Goal: Task Accomplishment & Management: Manage account settings

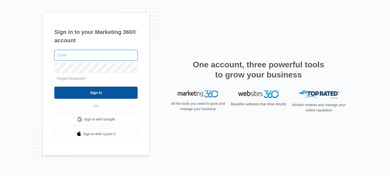
type input "[PERSON_NAME][EMAIL_ADDRESS][DOMAIN_NAME]"
click at [91, 88] on input "Sign In" at bounding box center [95, 93] width 83 height 12
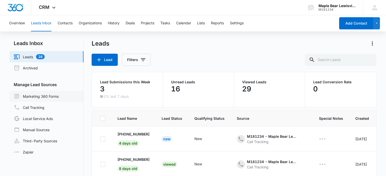
scroll to position [38, 0]
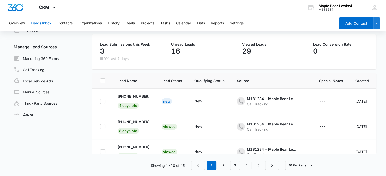
click at [73, 26] on div "Overview Leads Inbox Contacts Organizations History Deals Projects Tasks Calend…" at bounding box center [171, 23] width 330 height 16
